Goal: Task Accomplishment & Management: Manage account settings

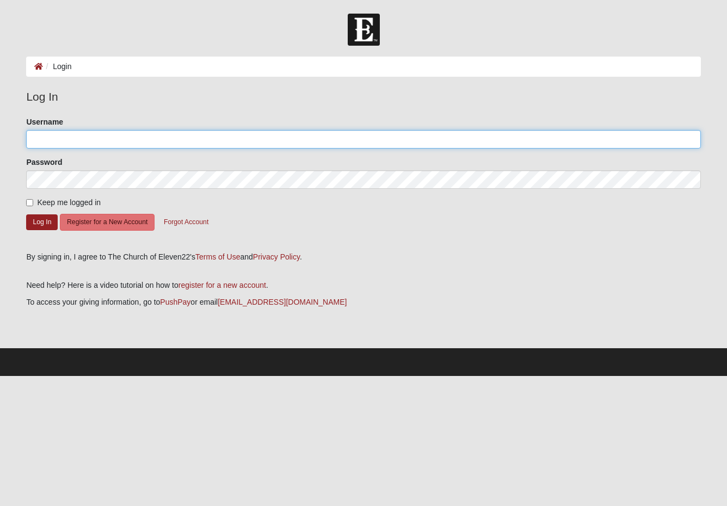
type input "CTEAGUE"
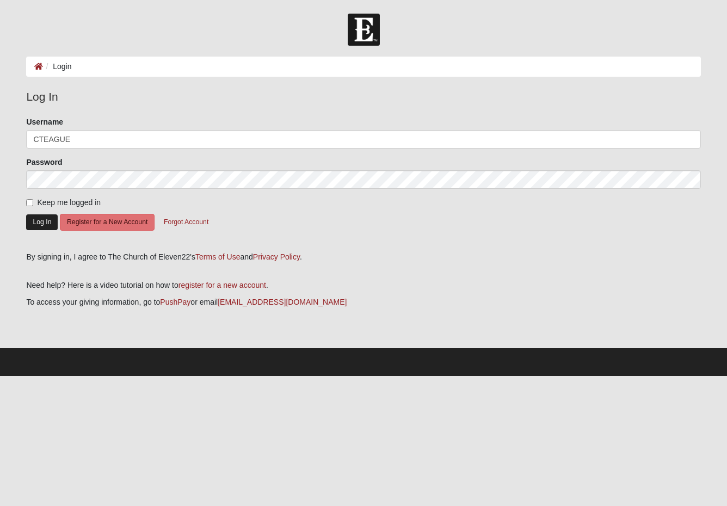
click at [47, 226] on button "Log In" at bounding box center [42, 222] width 32 height 16
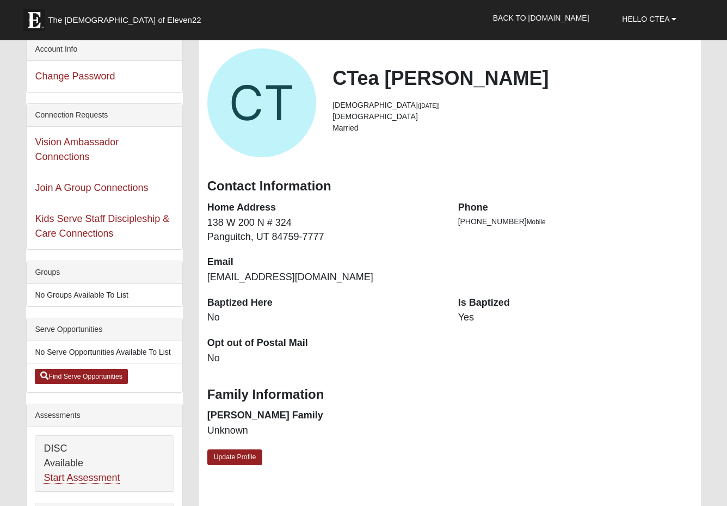
scroll to position [92, 0]
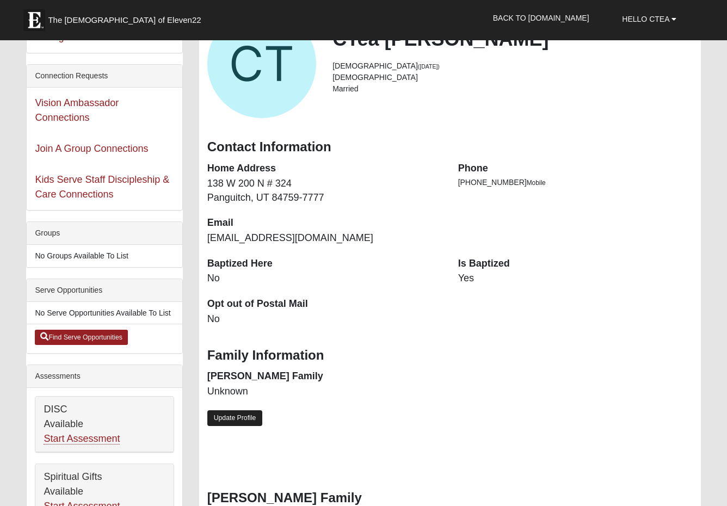
click at [251, 410] on link "Update Profile" at bounding box center [234, 418] width 55 height 16
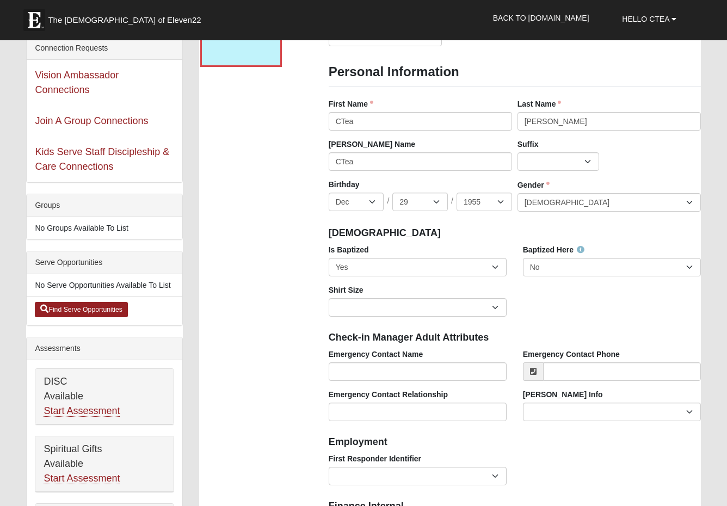
scroll to position [120, 0]
type input "[PHONE_NUMBER]"
type input "[PERSON_NAME]"
click at [421, 408] on input "Emergency Contact Relationship" at bounding box center [417, 411] width 178 height 18
type input "[PERSON_NAME]"
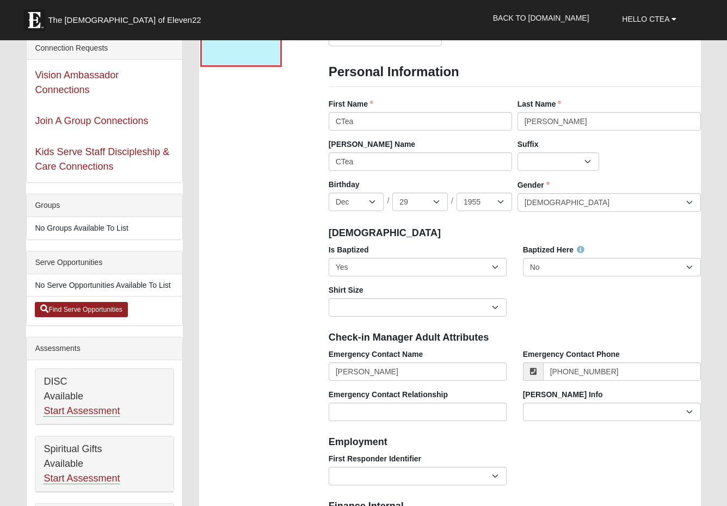
click at [476, 405] on input "Emergency Contact Relationship" at bounding box center [417, 411] width 178 height 18
type input "Husband"
click input "submit" at bounding box center [0, 0] width 0 height 0
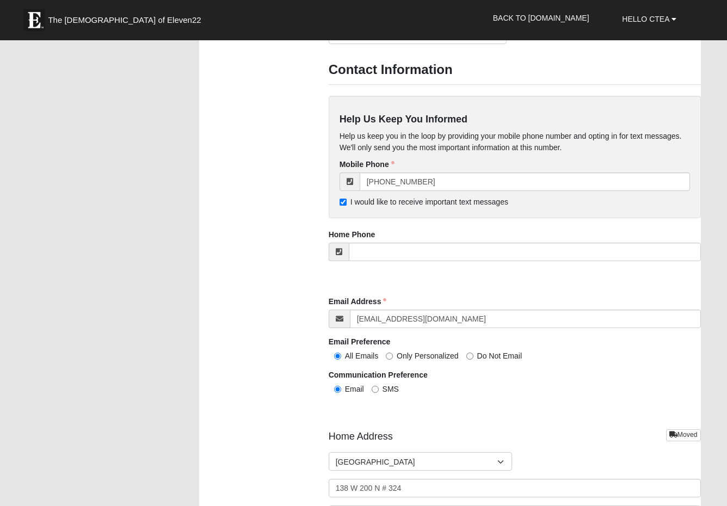
scroll to position [979, 0]
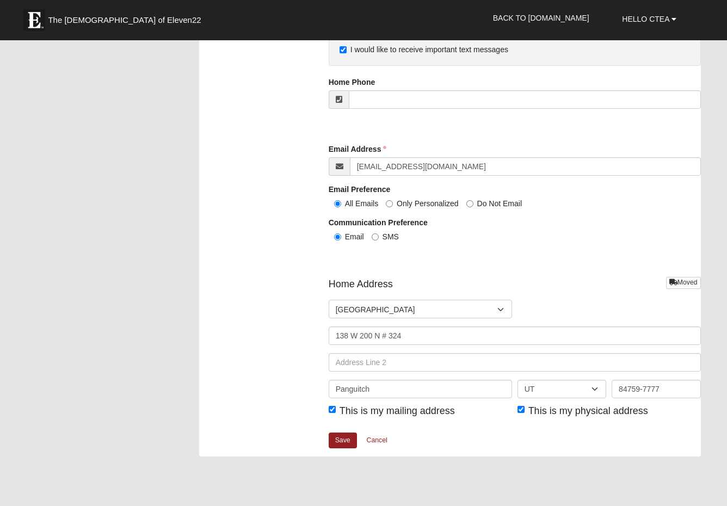
scroll to position [1133, 0]
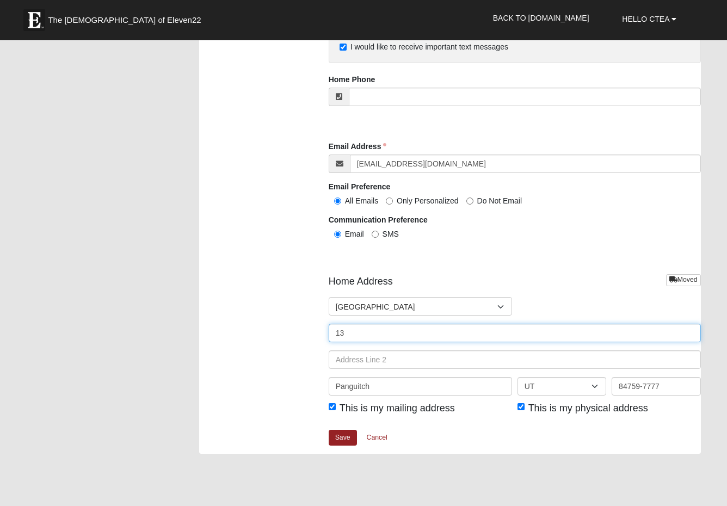
type input "1"
type input "[STREET_ADDRESS]"
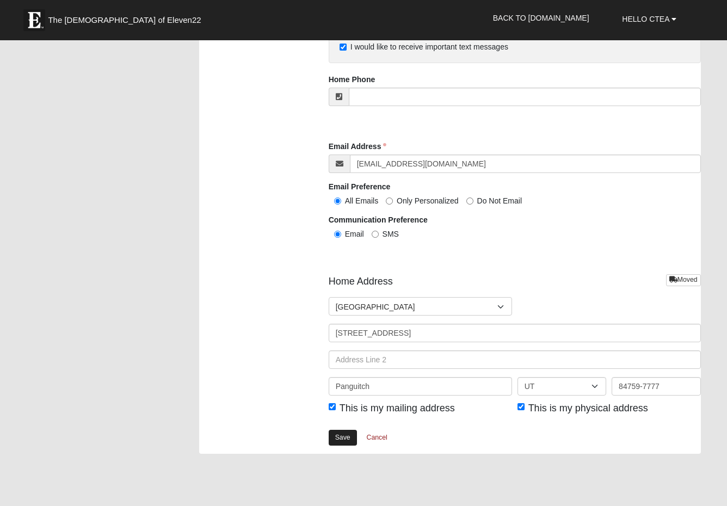
click at [343, 433] on link "Save" at bounding box center [342, 438] width 28 height 16
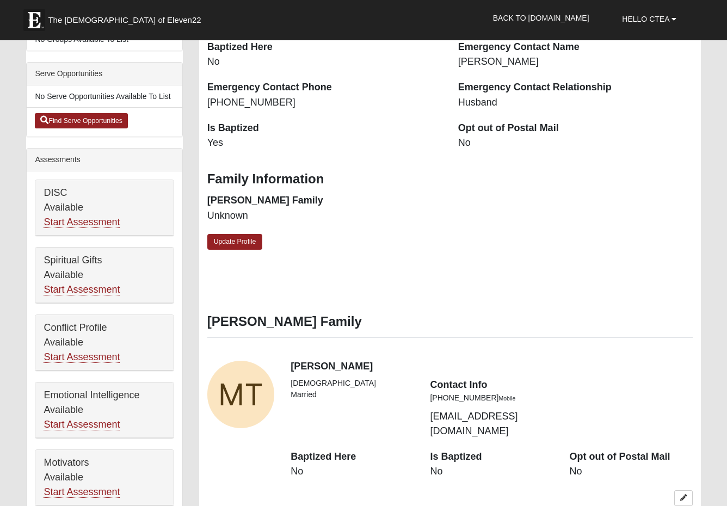
scroll to position [308, 0]
click at [94, 286] on link "Start Assessment" at bounding box center [82, 289] width 76 height 11
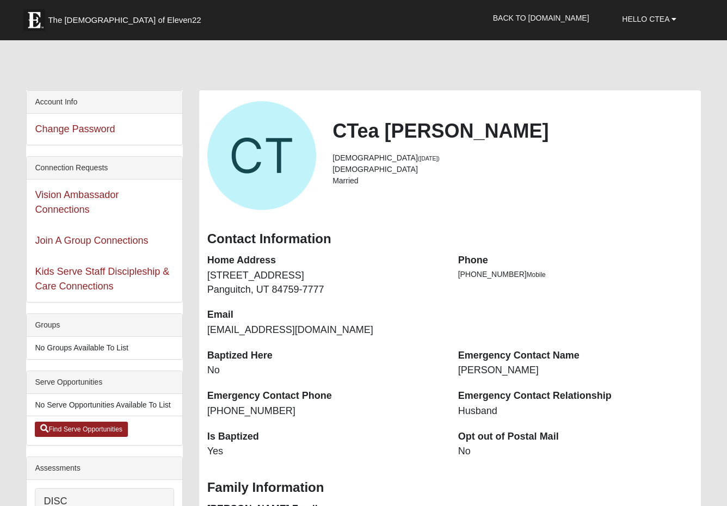
scroll to position [0, 0]
